Goal: Task Accomplishment & Management: Use online tool/utility

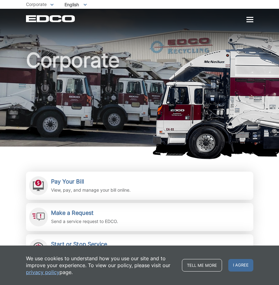
click at [248, 20] on div at bounding box center [249, 19] width 7 height 1
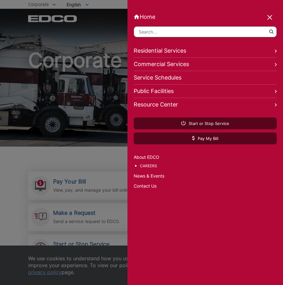
click at [80, 160] on div at bounding box center [141, 142] width 283 height 285
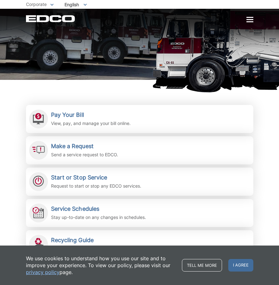
scroll to position [94, 0]
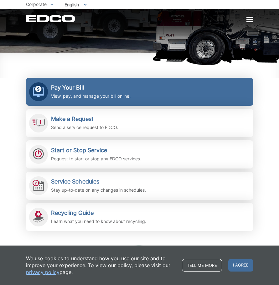
click at [89, 87] on h2 "Pay Your Bill" at bounding box center [90, 87] width 79 height 7
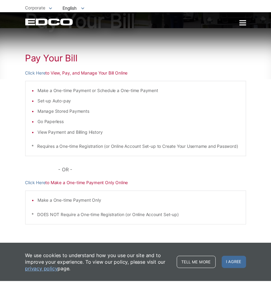
scroll to position [62, 0]
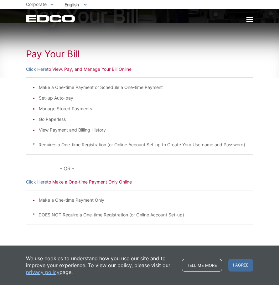
drag, startPoint x: 155, startPoint y: 43, endPoint x: 133, endPoint y: 41, distance: 22.9
click at [155, 48] on h1 "Pay Your Bill" at bounding box center [139, 53] width 227 height 11
